Goal: Task Accomplishment & Management: Manage account settings

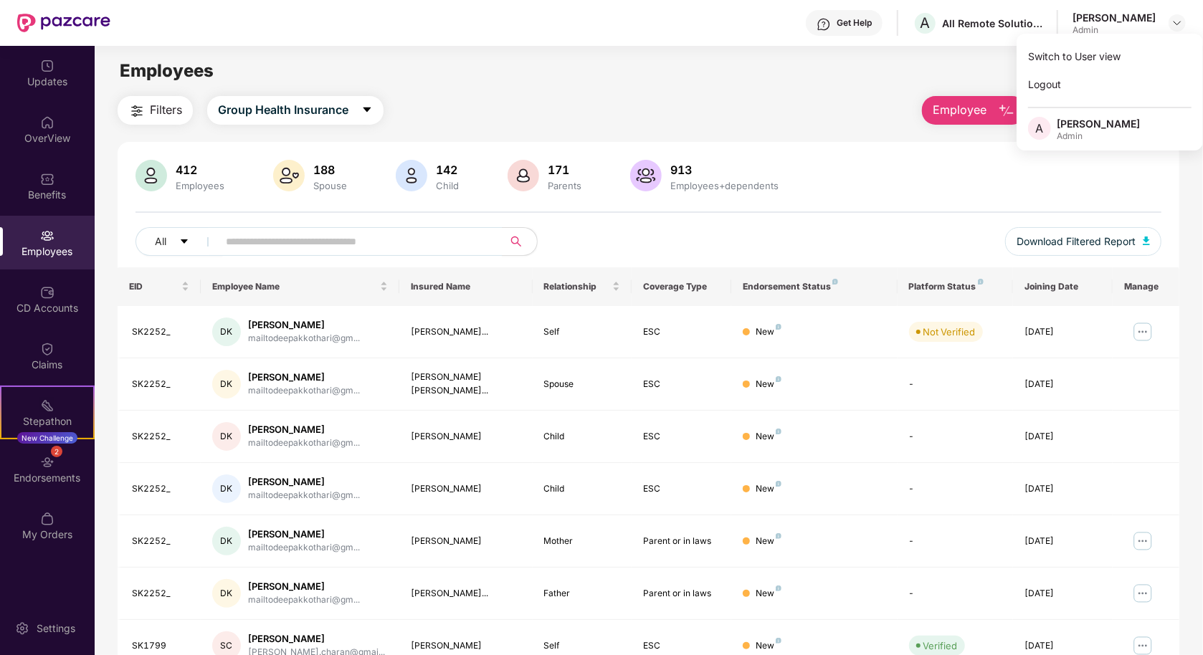
click at [303, 76] on div "Employees" at bounding box center [649, 70] width 1108 height 27
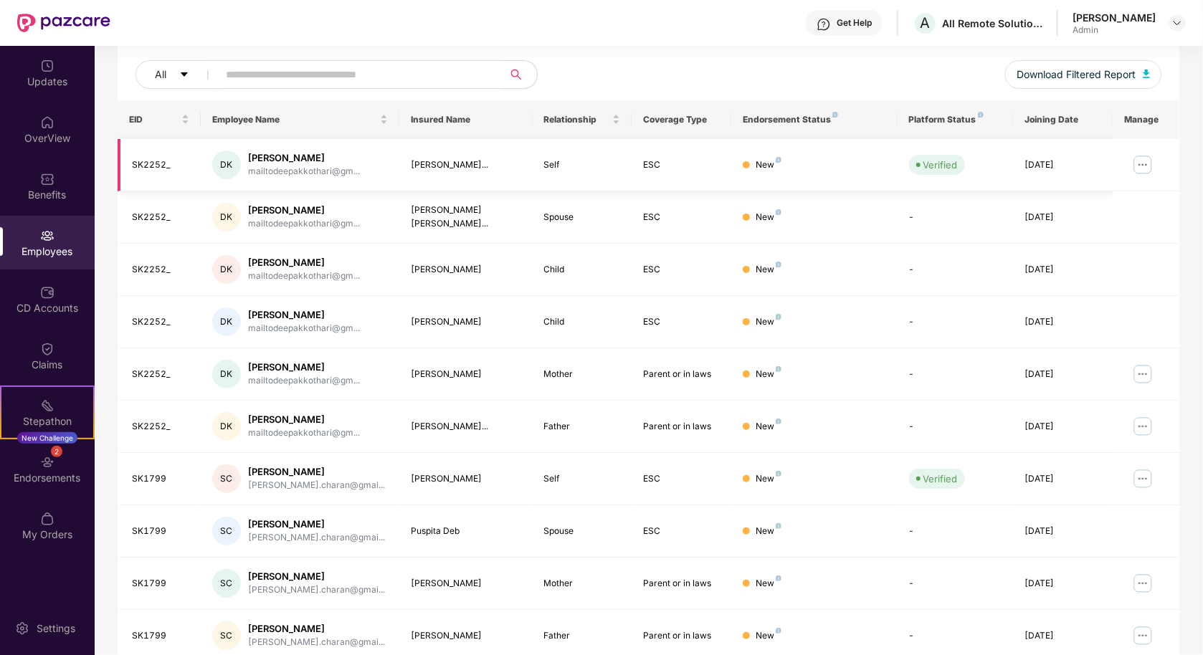
scroll to position [174, 0]
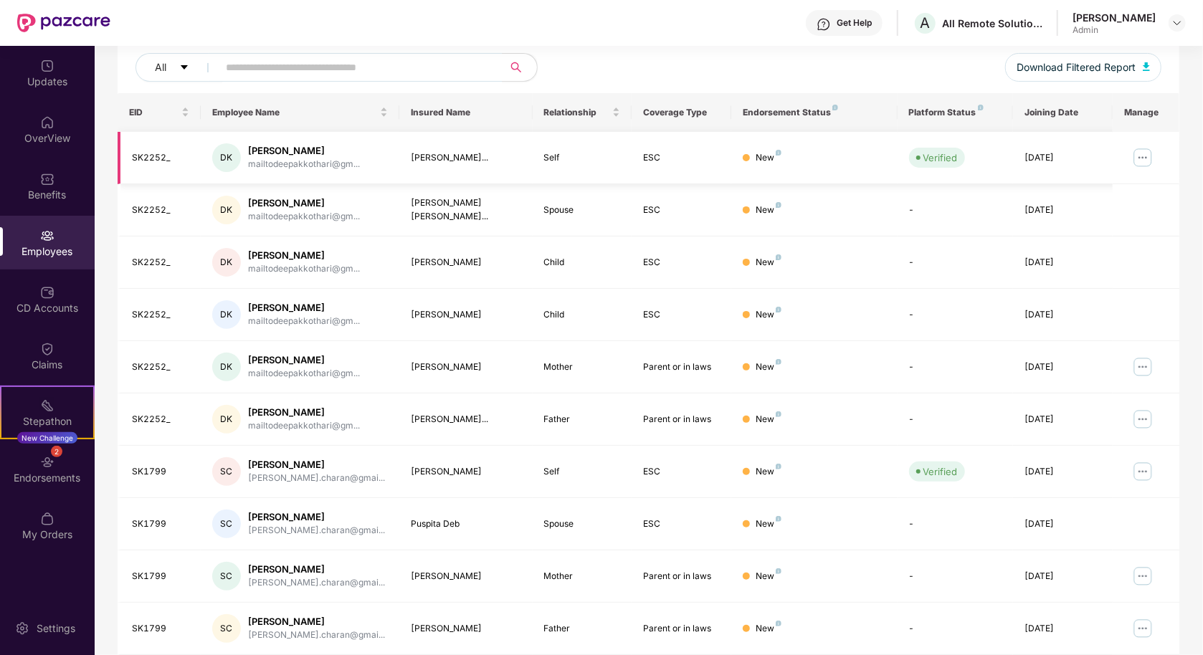
click at [1135, 163] on img at bounding box center [1143, 157] width 23 height 23
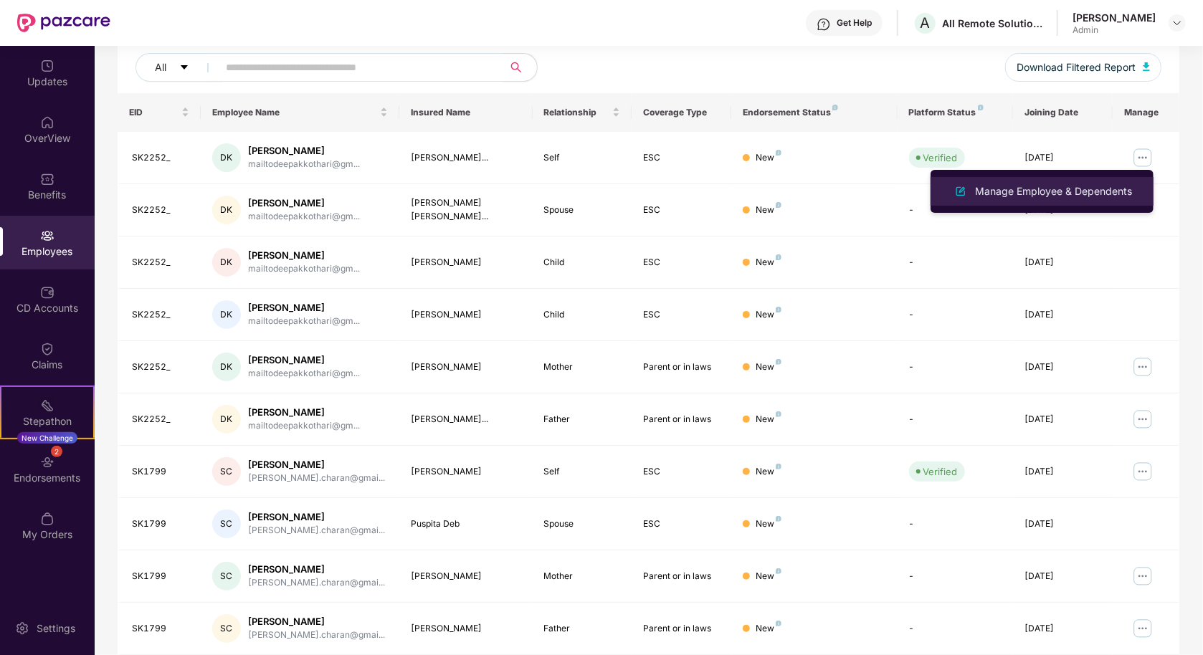
click at [1106, 187] on div "Manage Employee & Dependents" at bounding box center [1053, 192] width 163 height 16
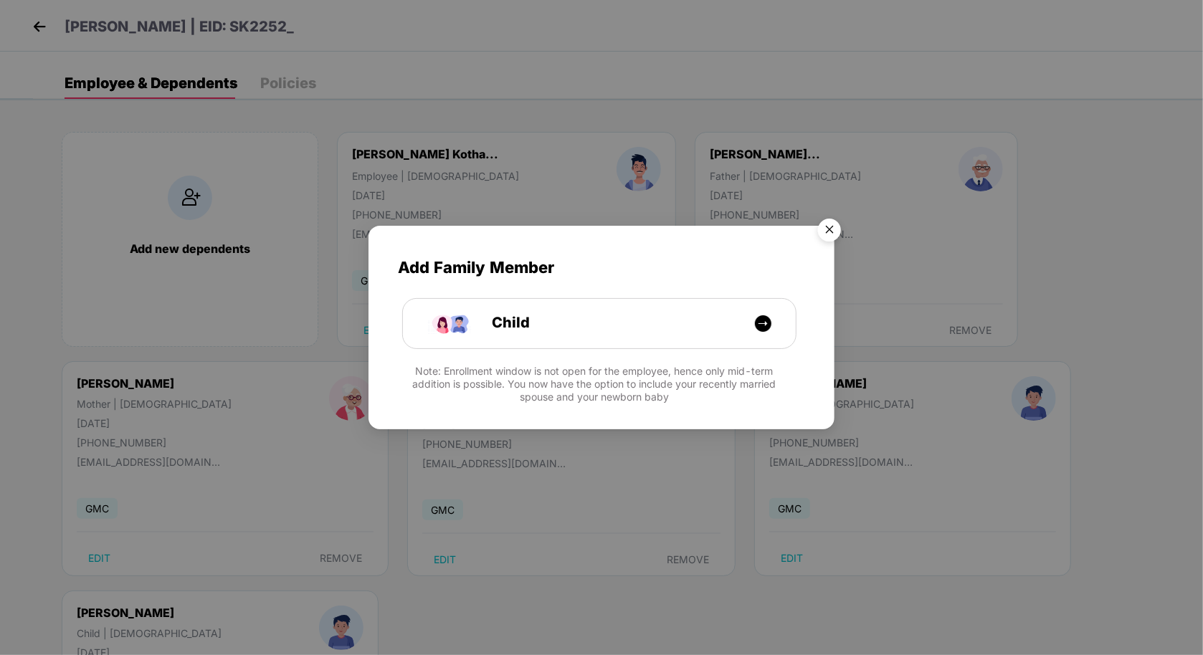
click at [835, 224] on img "Close" at bounding box center [830, 232] width 40 height 40
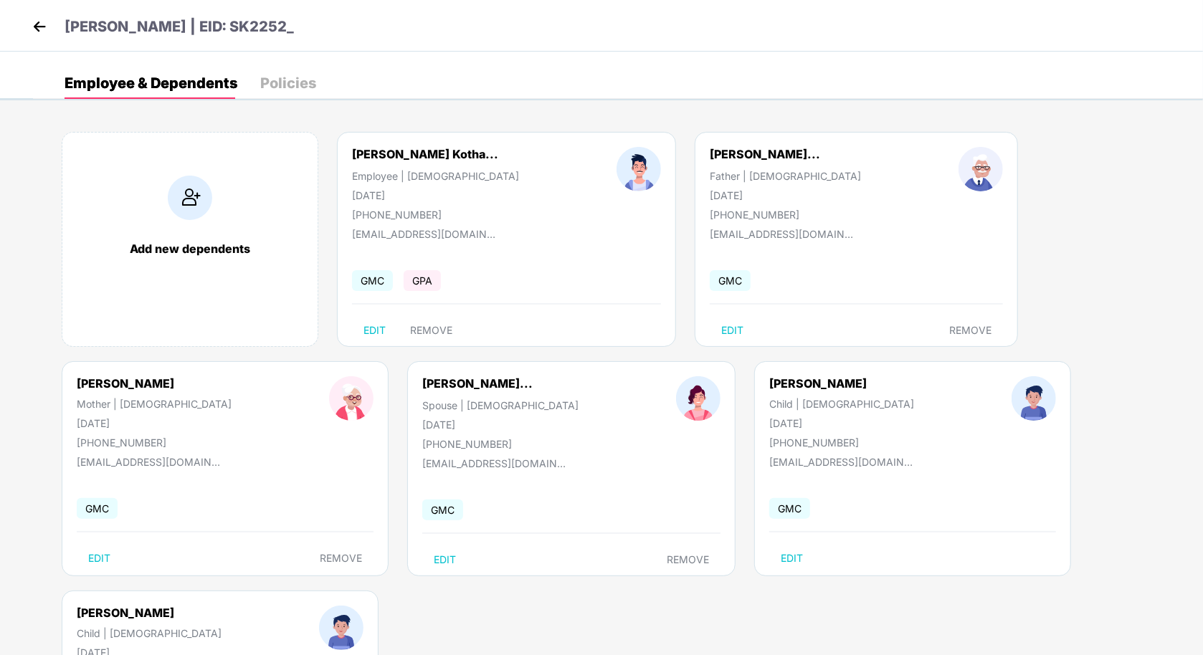
click at [37, 27] on img at bounding box center [40, 27] width 22 height 22
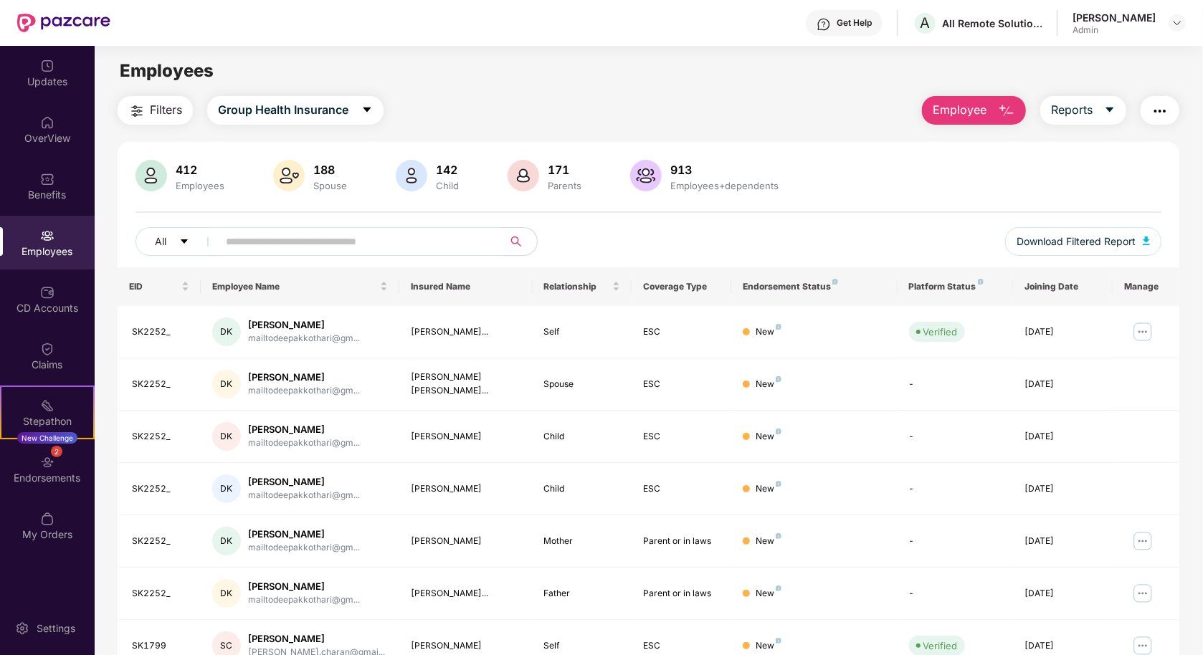
scroll to position [221, 0]
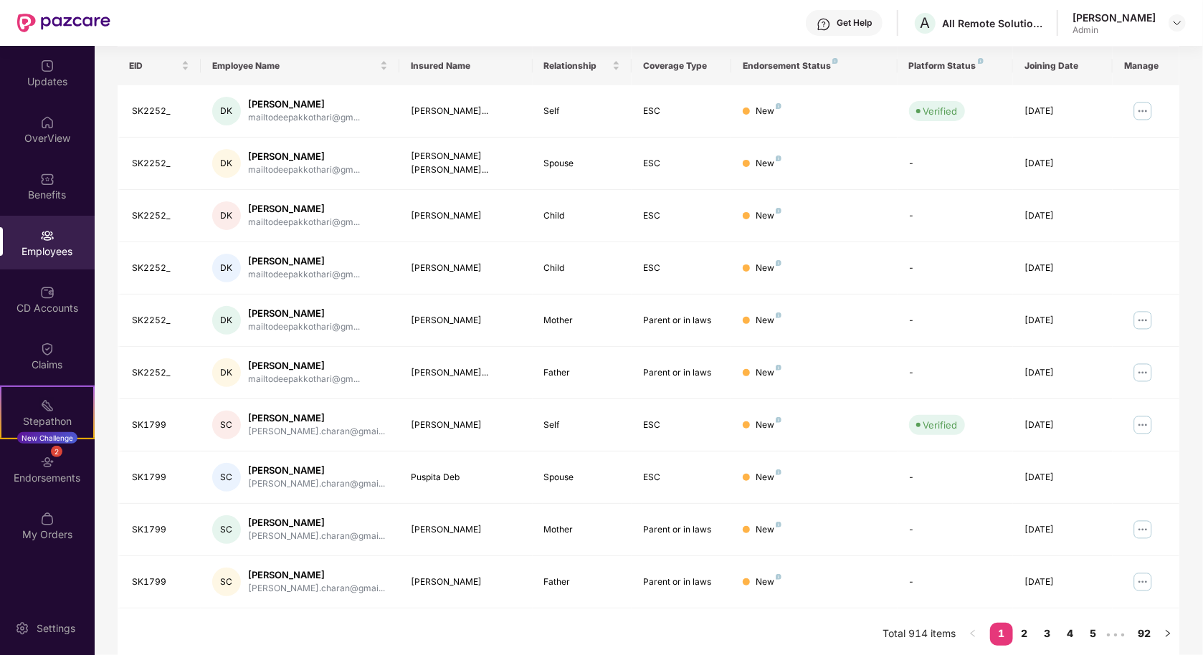
click at [723, 48] on th "Coverage Type" at bounding box center [682, 66] width 100 height 39
click at [676, 66] on th "Coverage Type" at bounding box center [682, 66] width 100 height 39
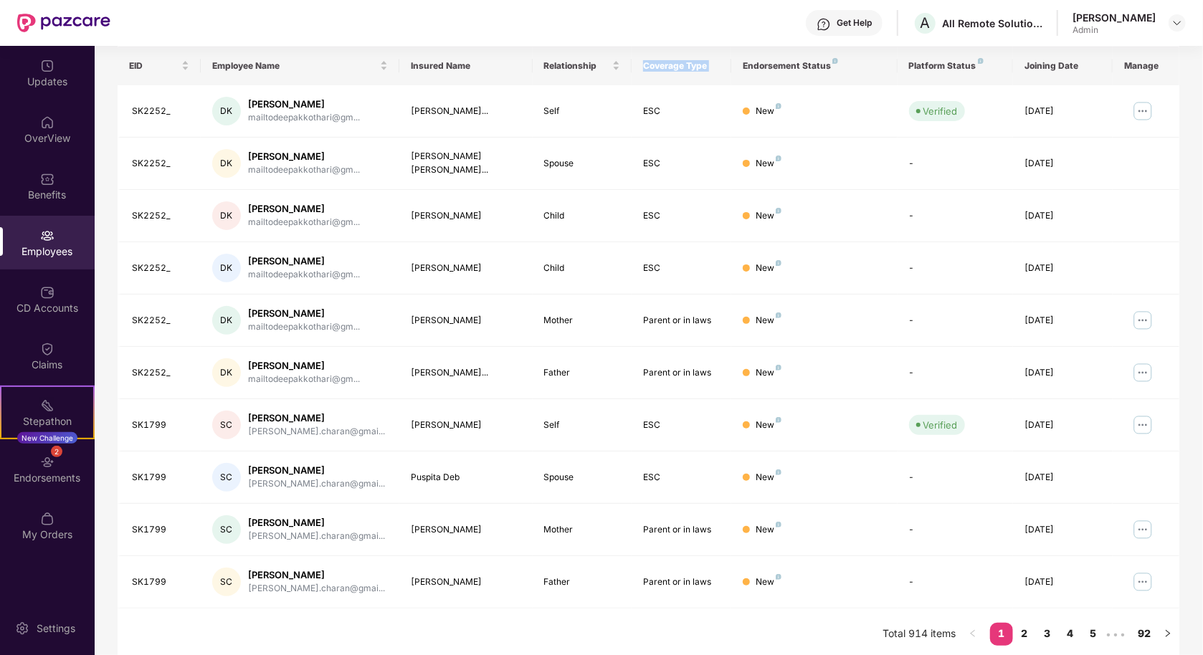
click at [685, 65] on th "Coverage Type" at bounding box center [682, 66] width 100 height 39
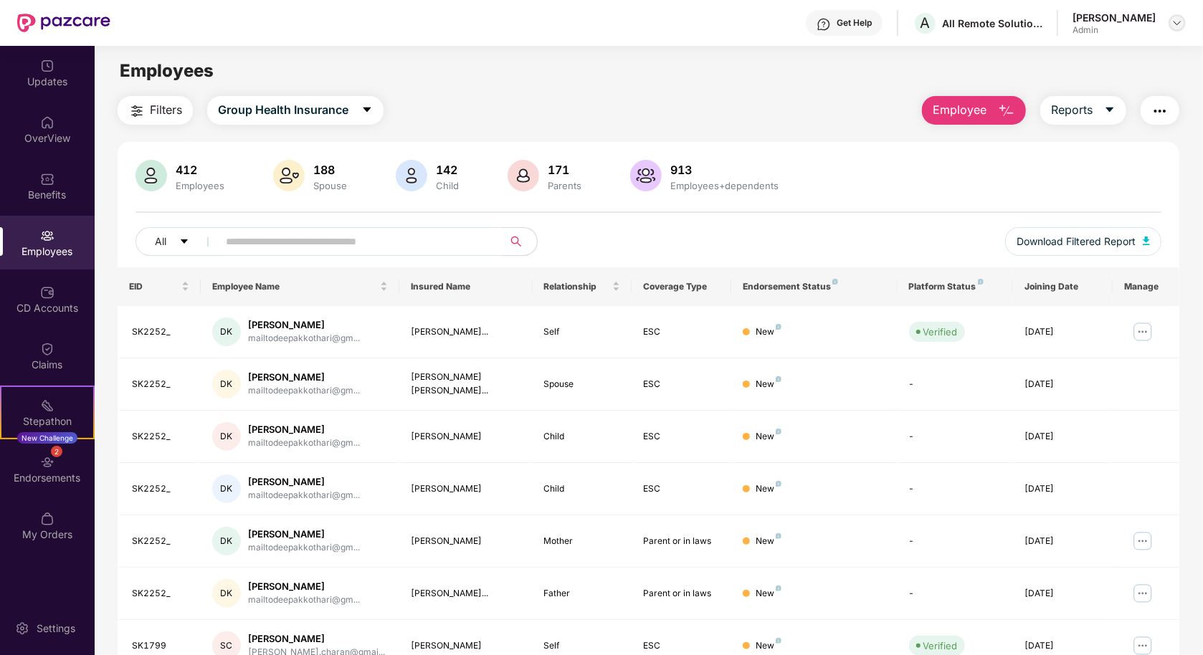
click at [1177, 27] on img at bounding box center [1177, 22] width 11 height 11
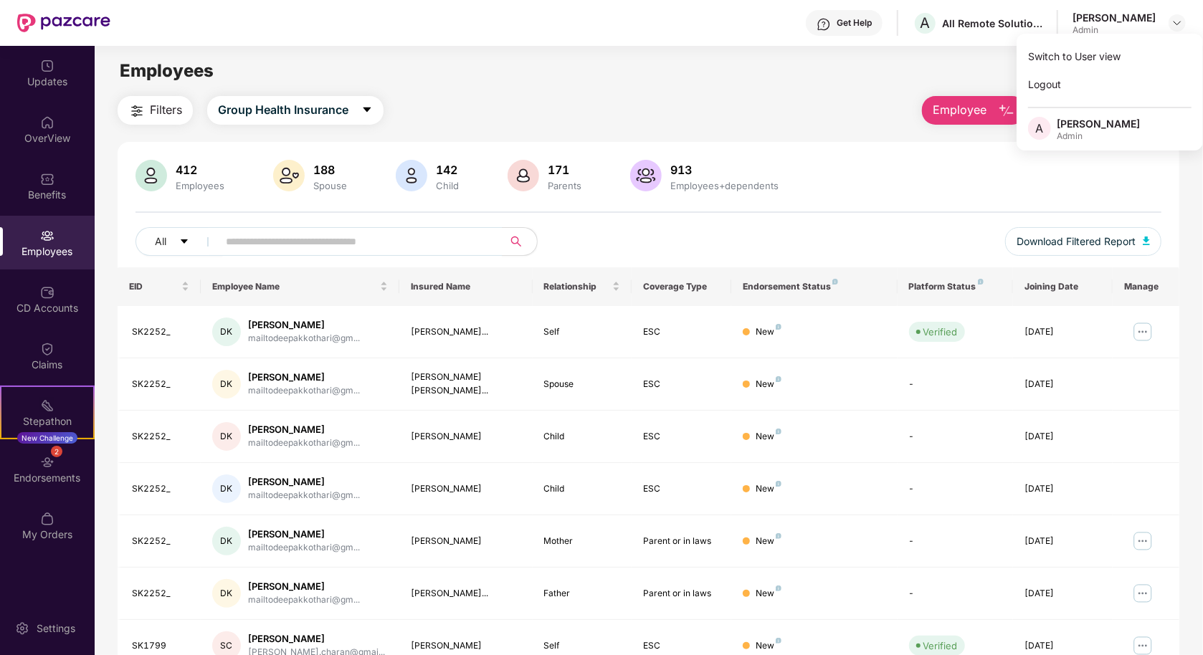
click at [823, 108] on div "Filters Group Health Insurance Employee Reports" at bounding box center [649, 110] width 1062 height 29
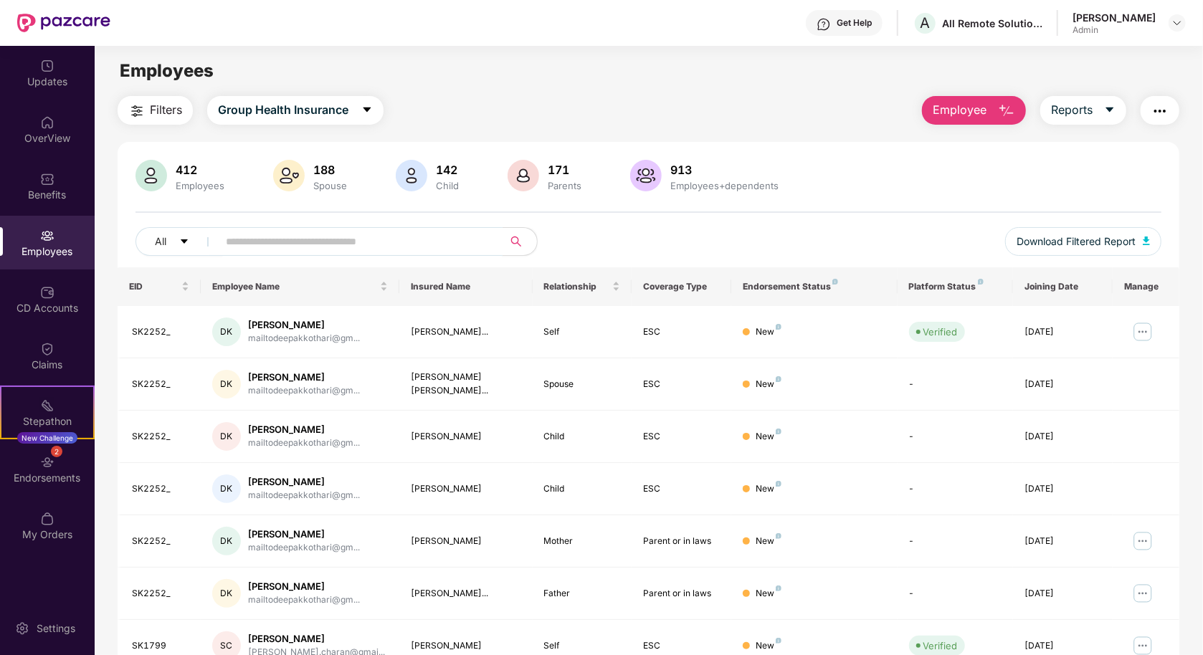
click at [341, 242] on input "text" at bounding box center [354, 242] width 257 height 22
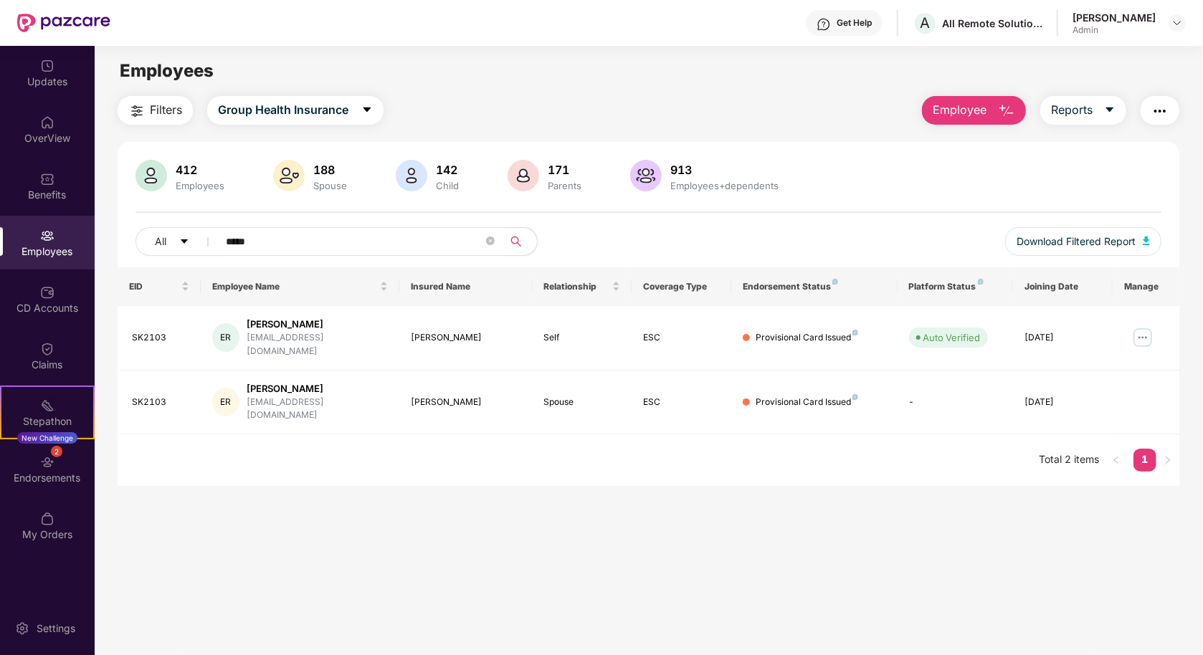
type input "*****"
